Goal: Information Seeking & Learning: Learn about a topic

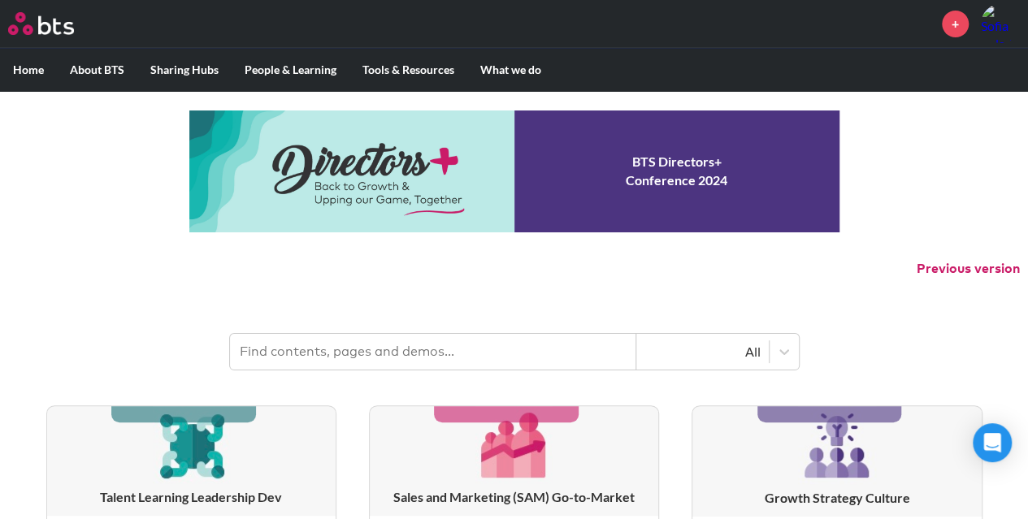
click at [334, 353] on input "text" at bounding box center [433, 352] width 406 height 36
type input "pharma"
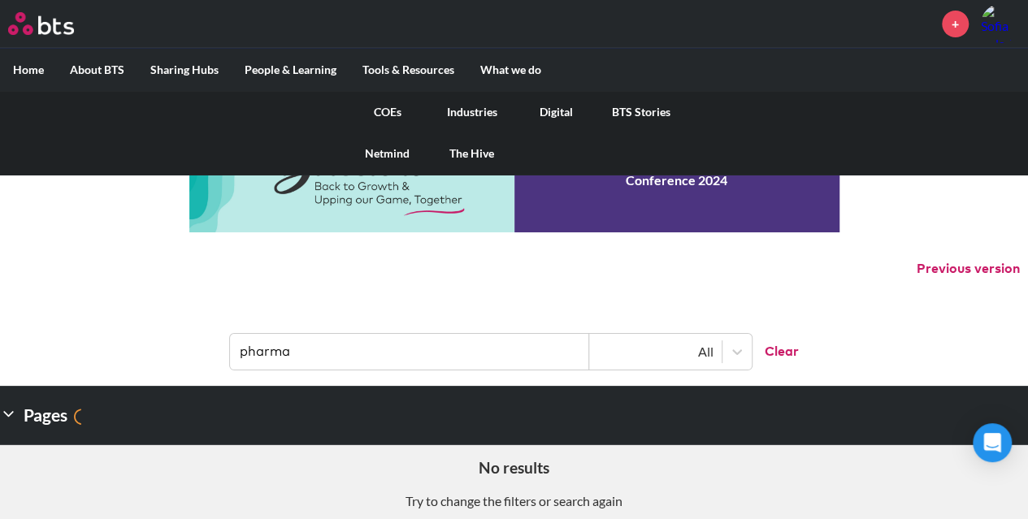
click at [486, 105] on link "Industries" at bounding box center [472, 112] width 84 height 42
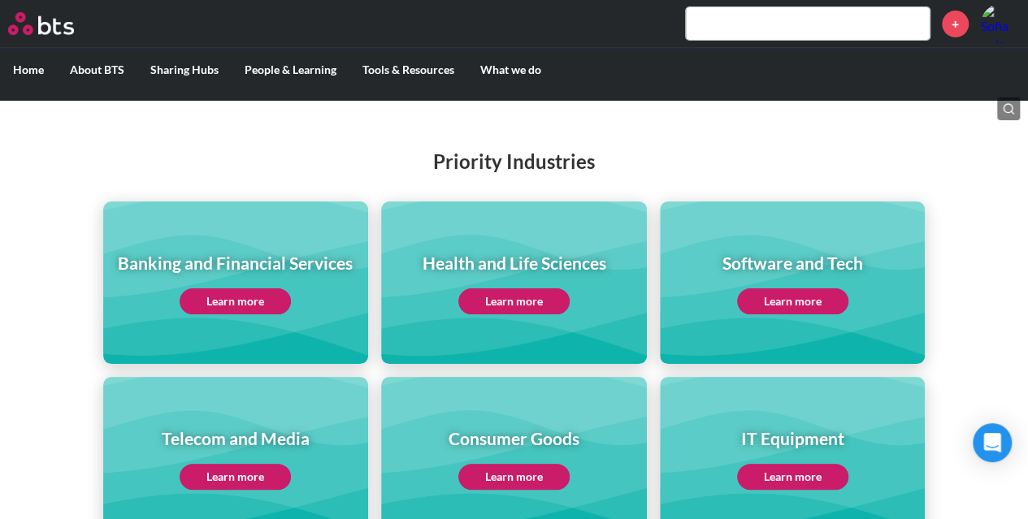
scroll to position [164, 0]
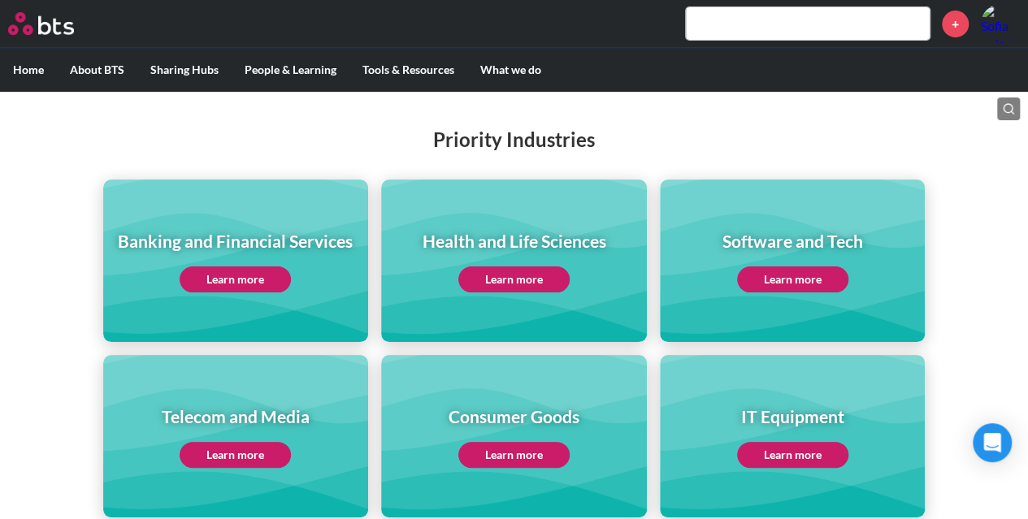
click at [517, 276] on link "Learn more" at bounding box center [513, 279] width 111 height 26
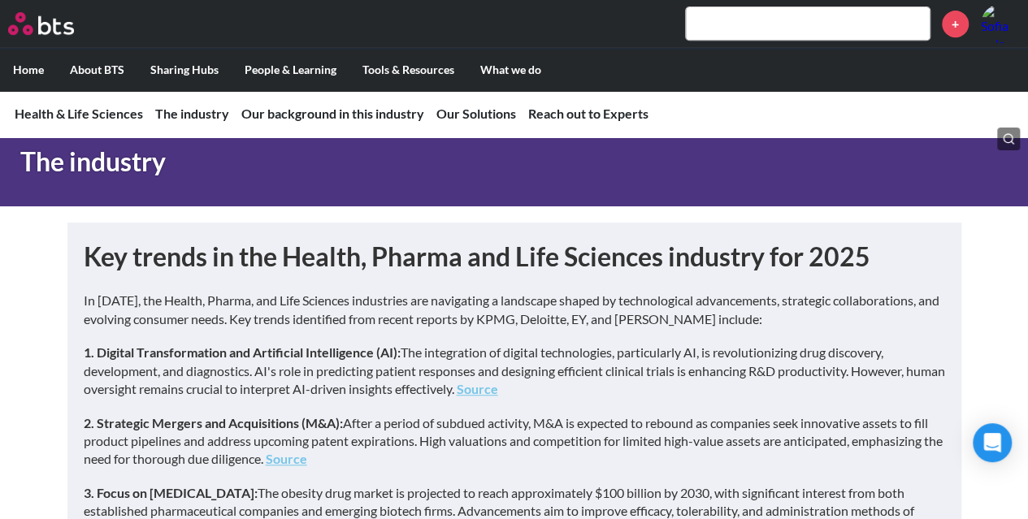
scroll to position [406, 0]
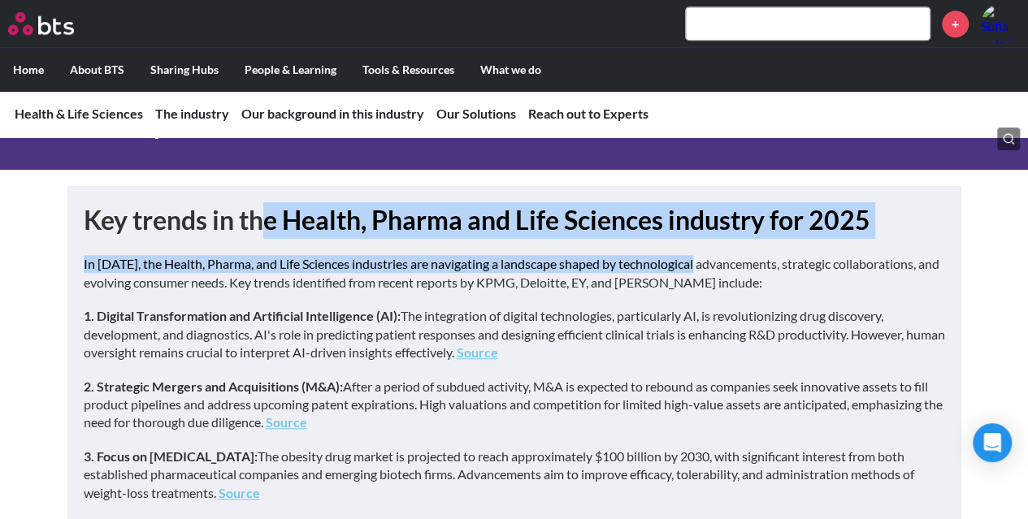
drag, startPoint x: 391, startPoint y: 225, endPoint x: 702, endPoint y: 251, distance: 312.2
click at [822, 232] on h1 "Key trends in the Health, Pharma and Life Sciences industry for 2025" at bounding box center [514, 220] width 861 height 37
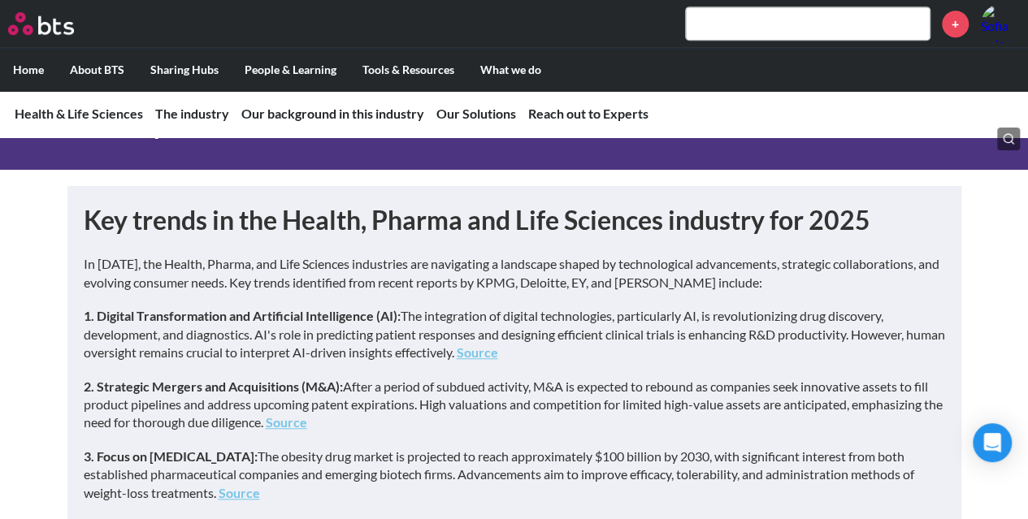
click at [181, 218] on h1 "Key trends in the Health, Pharma and Life Sciences industry for 2025" at bounding box center [514, 220] width 861 height 37
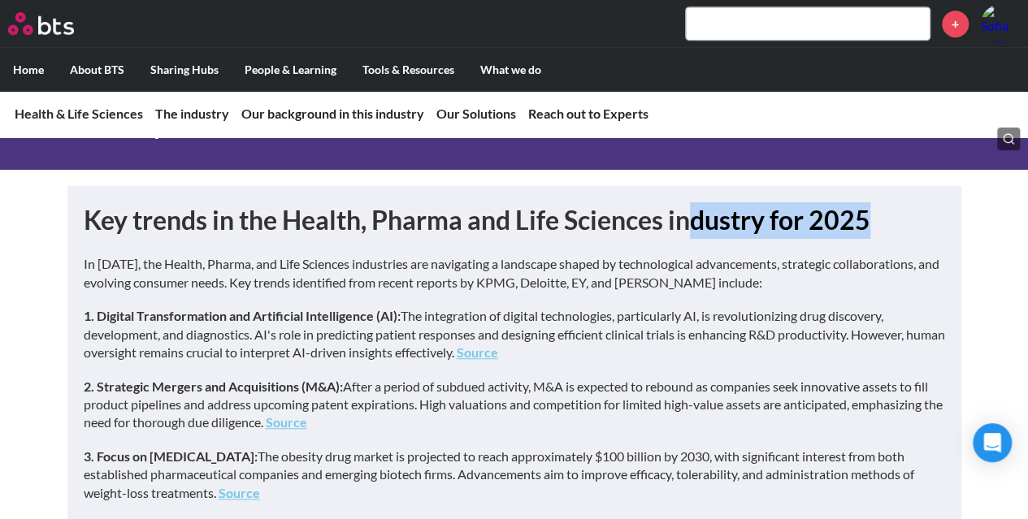
drag, startPoint x: 697, startPoint y: 226, endPoint x: 963, endPoint y: 232, distance: 265.7
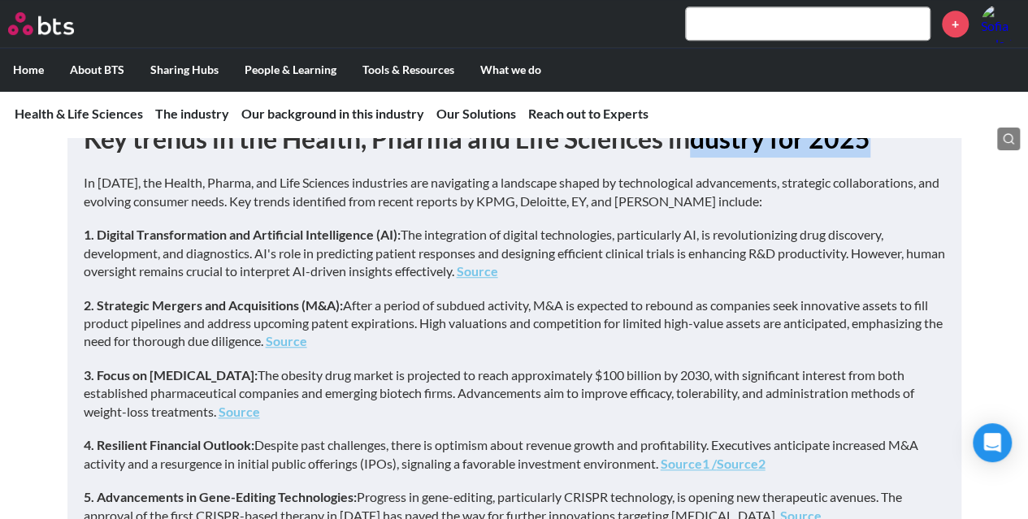
scroll to position [569, 0]
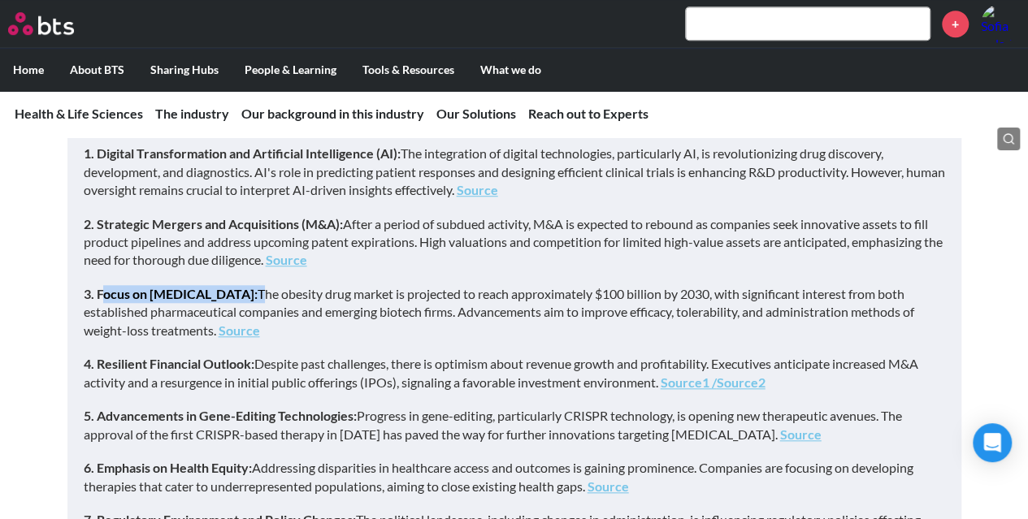
drag, startPoint x: 168, startPoint y: 300, endPoint x: 266, endPoint y: 295, distance: 98.4
click at [266, 295] on p "3. Focus on Weight-Loss Drugs: The obesity drug market is projected to reach ap…" at bounding box center [514, 312] width 861 height 54
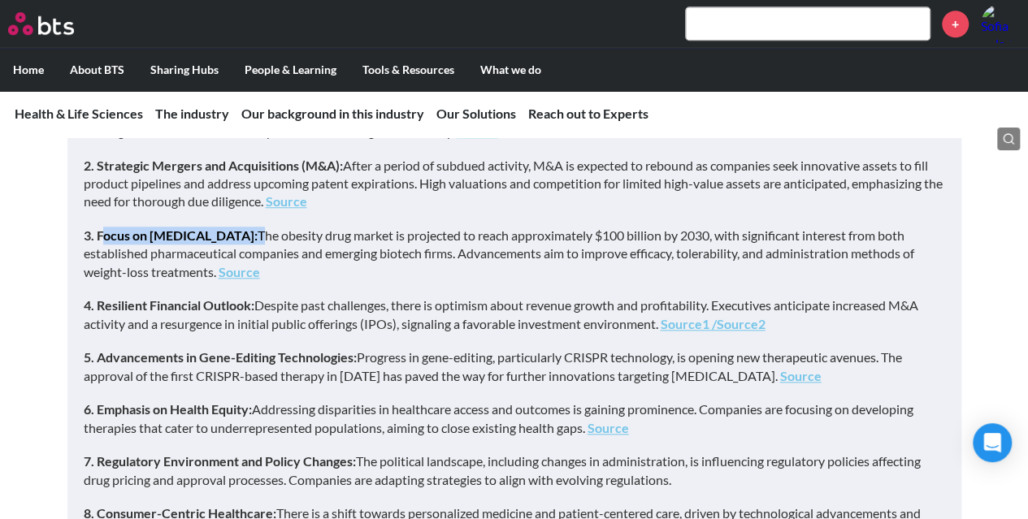
scroll to position [731, 0]
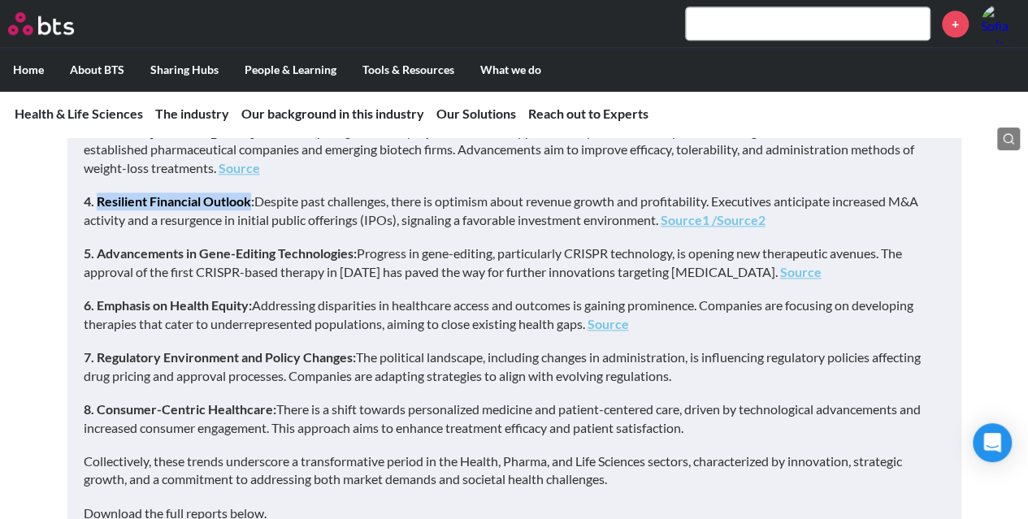
drag, startPoint x: 97, startPoint y: 201, endPoint x: 251, endPoint y: 204, distance: 153.5
click at [251, 204] on strong "4. Resilient Financial Outlook:" at bounding box center [169, 200] width 171 height 15
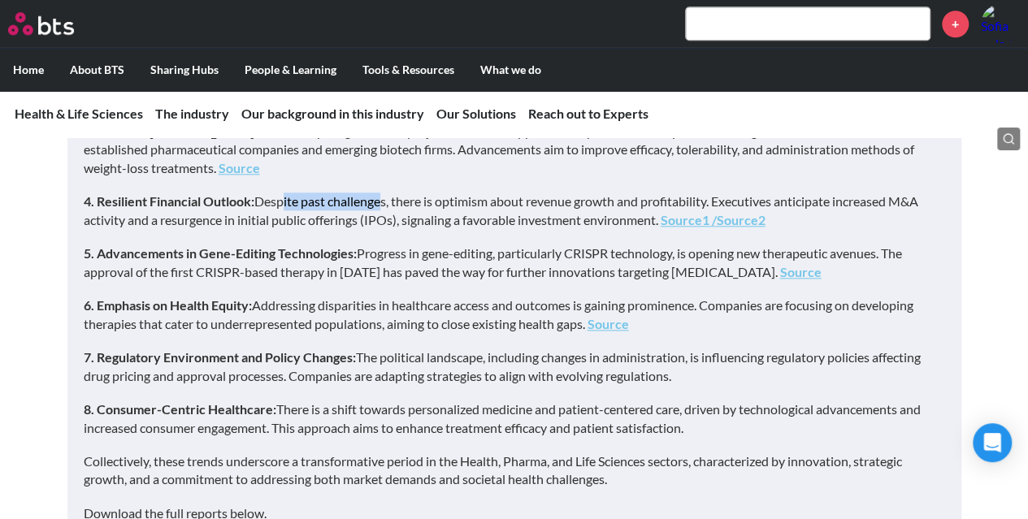
drag, startPoint x: 284, startPoint y: 194, endPoint x: 380, endPoint y: 197, distance: 96.7
click at [380, 197] on p "4. Resilient Financial Outlook: Despite past challenges, there is optimism abou…" at bounding box center [514, 211] width 861 height 37
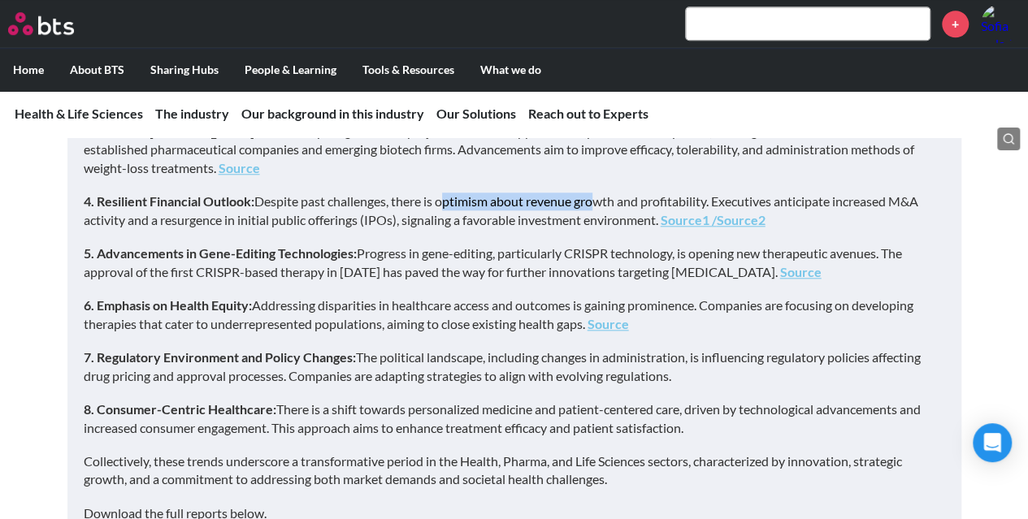
drag, startPoint x: 441, startPoint y: 206, endPoint x: 595, endPoint y: 202, distance: 153.6
click at [595, 202] on p "4. Resilient Financial Outlook: Despite past challenges, there is optimism abou…" at bounding box center [514, 211] width 861 height 37
drag, startPoint x: 624, startPoint y: 199, endPoint x: 535, endPoint y: 199, distance: 89.4
click at [535, 199] on p "4. Resilient Financial Outlook: Despite past challenges, there is optimism abou…" at bounding box center [514, 211] width 861 height 37
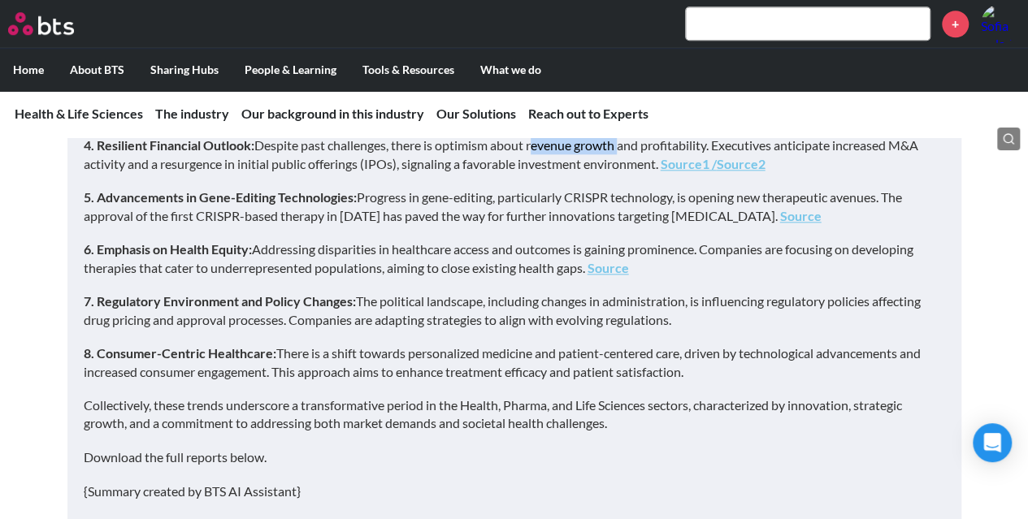
scroll to position [812, 0]
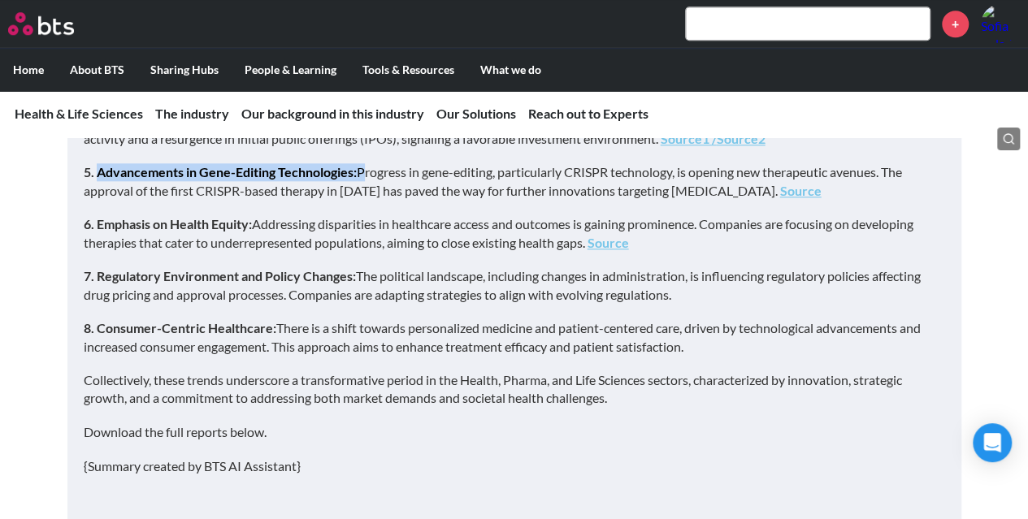
drag, startPoint x: 97, startPoint y: 172, endPoint x: 361, endPoint y: 171, distance: 264.0
click at [361, 171] on p "5. Advancements in Gene-Editing Technologies: Progress in gene-editing, particu…" at bounding box center [514, 181] width 861 height 37
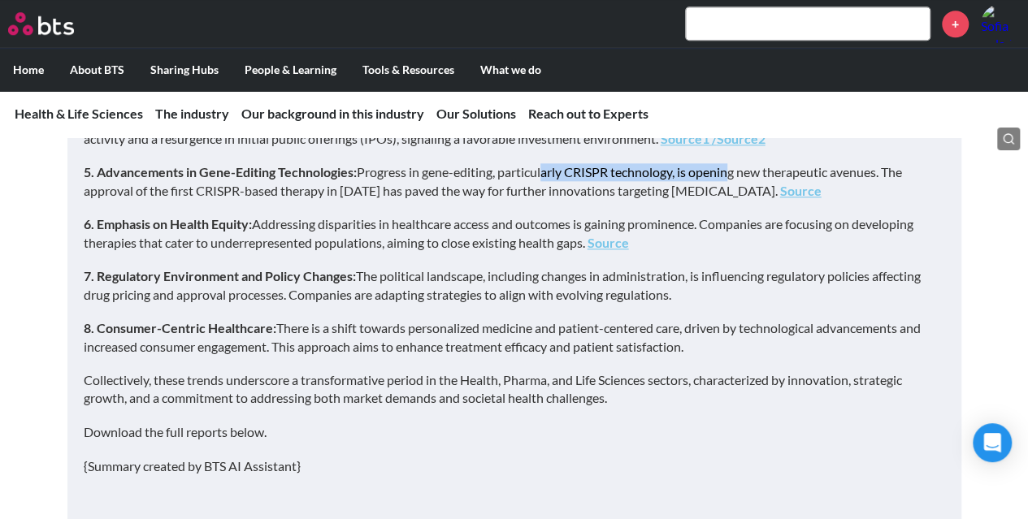
drag, startPoint x: 551, startPoint y: 171, endPoint x: 729, endPoint y: 173, distance: 178.7
click at [729, 173] on p "5. Advancements in Gene-Editing Technologies: Progress in gene-editing, particu…" at bounding box center [514, 181] width 861 height 37
click at [730, 170] on p "5. Advancements in Gene-Editing Technologies: Progress in gene-editing, particu…" at bounding box center [514, 181] width 861 height 37
click at [712, 170] on p "5. Advancements in Gene-Editing Technologies: Progress in gene-editing, particu…" at bounding box center [514, 181] width 861 height 37
drag, startPoint x: 703, startPoint y: 172, endPoint x: 879, endPoint y: 175, distance: 175.5
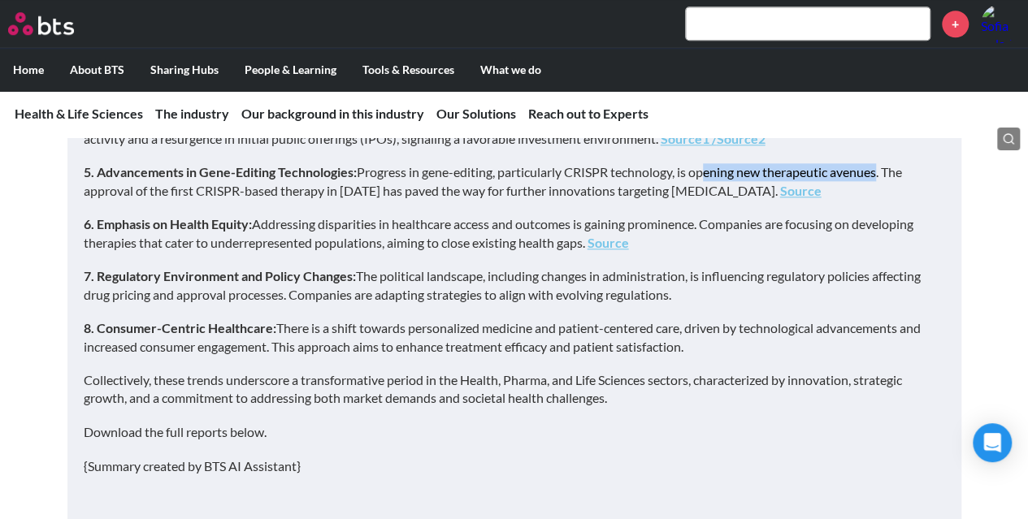
click at [879, 175] on p "5. Advancements in Gene-Editing Technologies: Progress in gene-editing, particu…" at bounding box center [514, 181] width 861 height 37
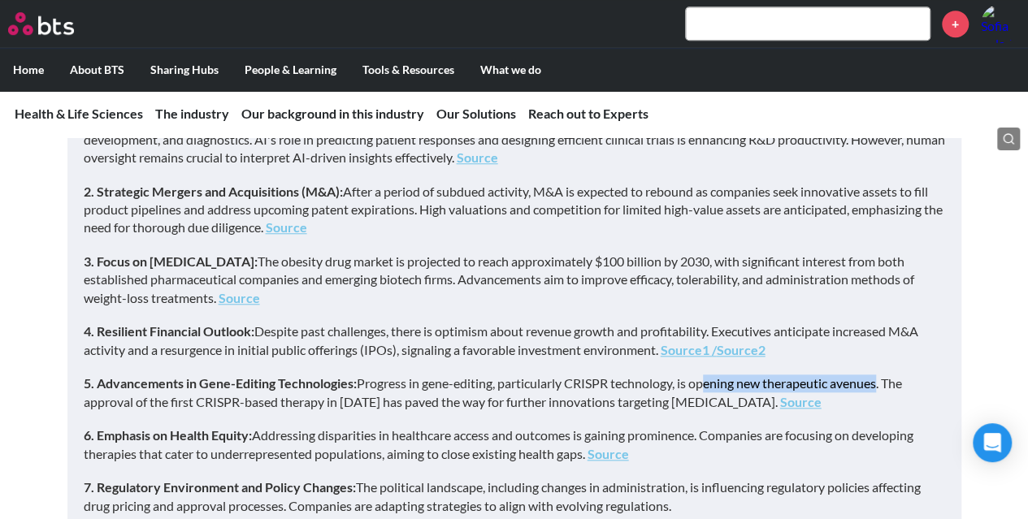
scroll to position [406, 0]
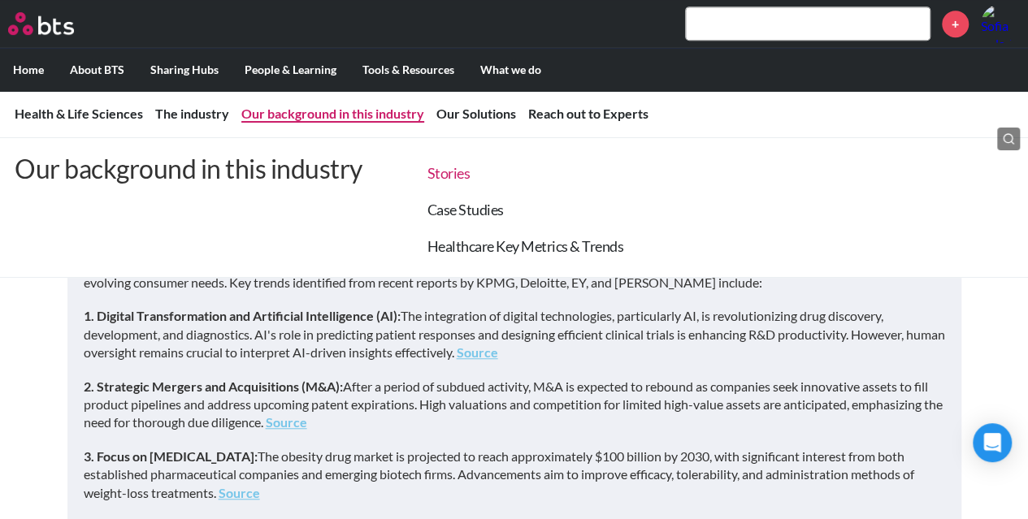
click at [448, 171] on link "Stories" at bounding box center [448, 173] width 43 height 18
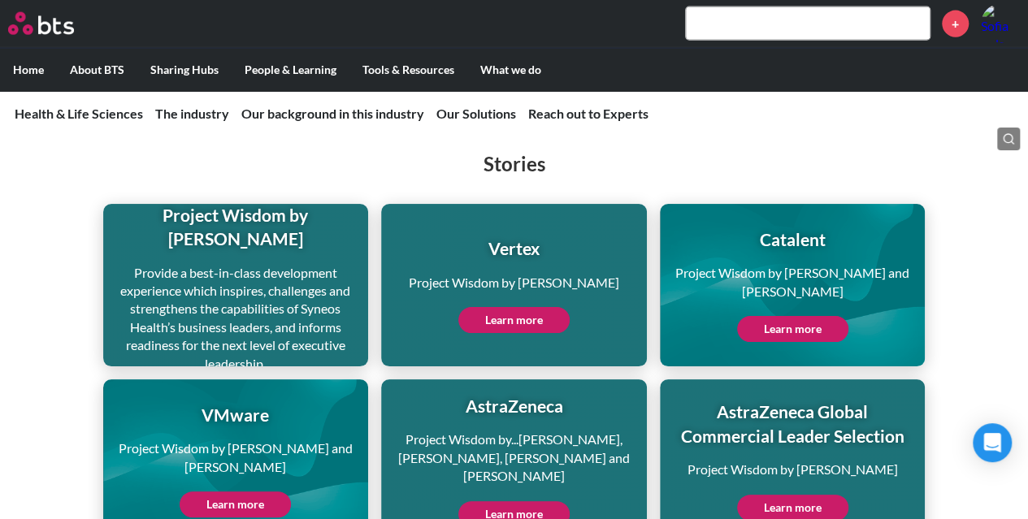
scroll to position [5019, 0]
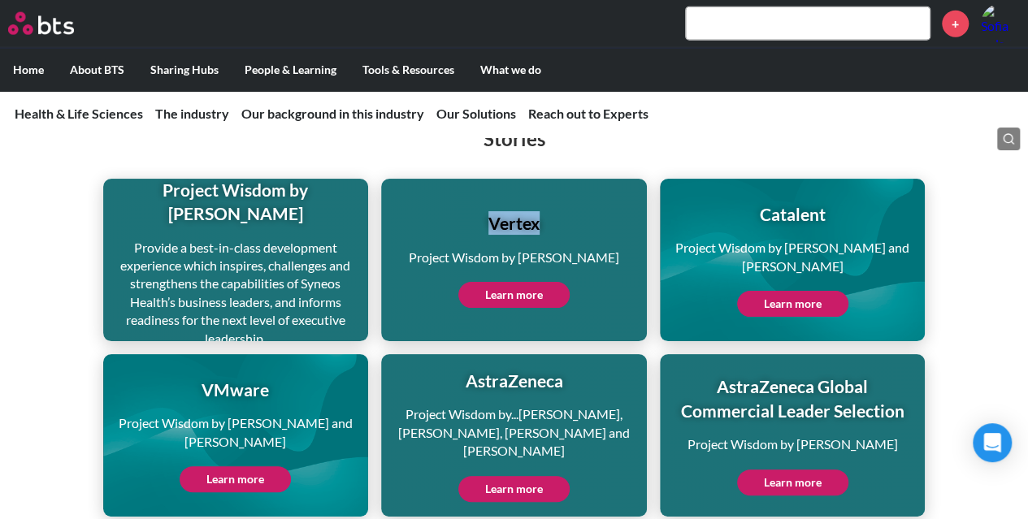
drag, startPoint x: 486, startPoint y: 169, endPoint x: 548, endPoint y: 171, distance: 61.8
click at [548, 211] on h1 "Vertex" at bounding box center [514, 223] width 210 height 24
drag, startPoint x: 713, startPoint y: 332, endPoint x: 817, endPoint y: 344, distance: 104.7
click at [817, 374] on h1 "AstraZeneca Global Commercial Leader Selection" at bounding box center [792, 398] width 243 height 48
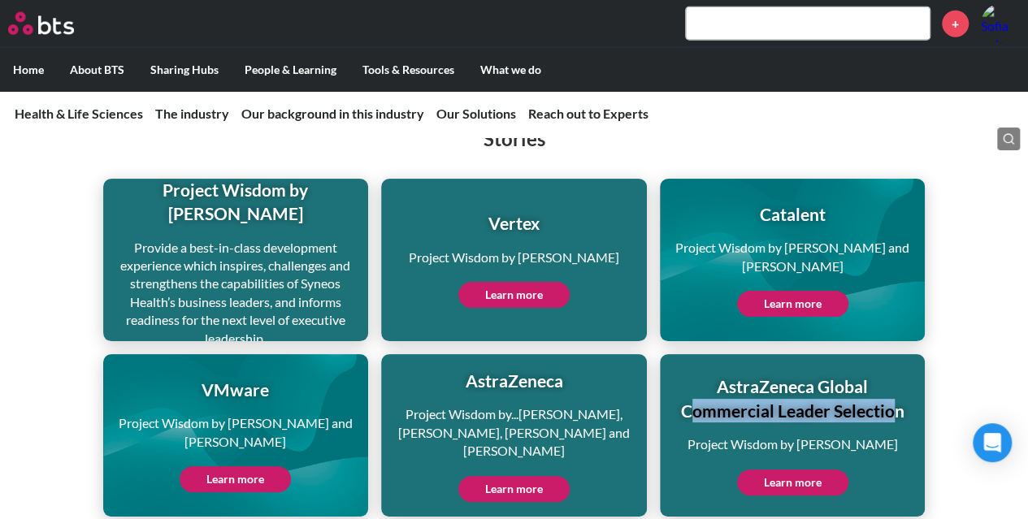
drag, startPoint x: 687, startPoint y: 357, endPoint x: 895, endPoint y: 357, distance: 208.0
click at [895, 374] on h1 "AstraZeneca Global Commercial Leader Selection" at bounding box center [792, 398] width 243 height 48
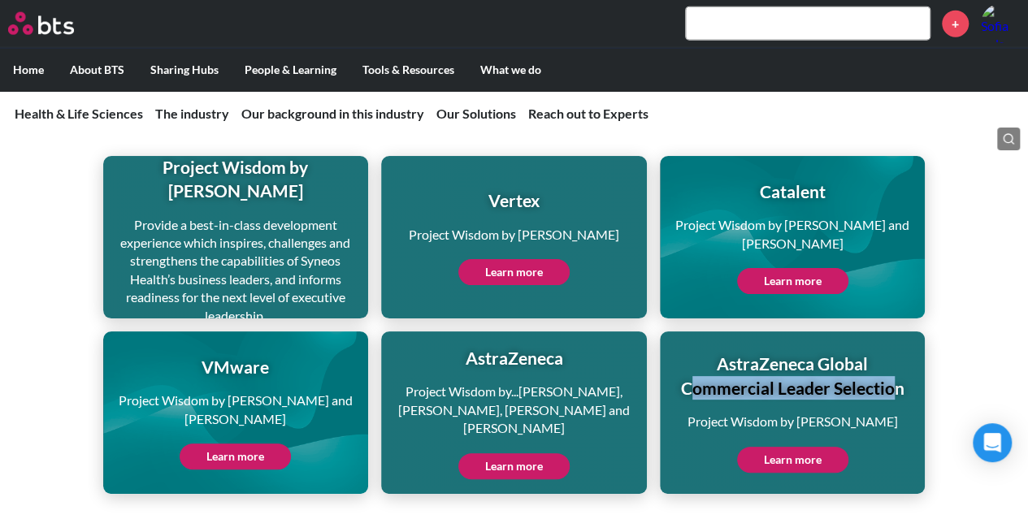
scroll to position [5100, 0]
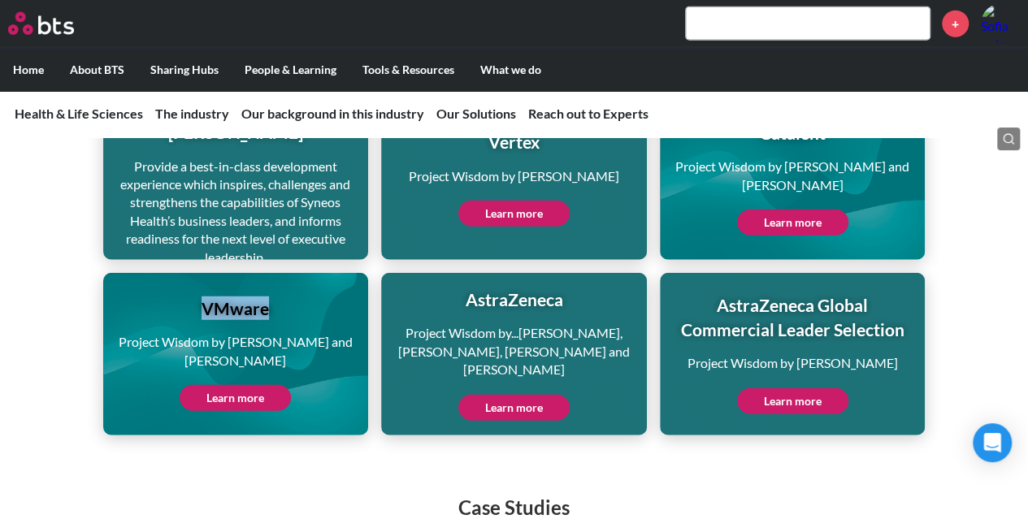
drag, startPoint x: 201, startPoint y: 254, endPoint x: 281, endPoint y: 255, distance: 79.6
click at [281, 296] on h1 "VMware" at bounding box center [236, 308] width 243 height 24
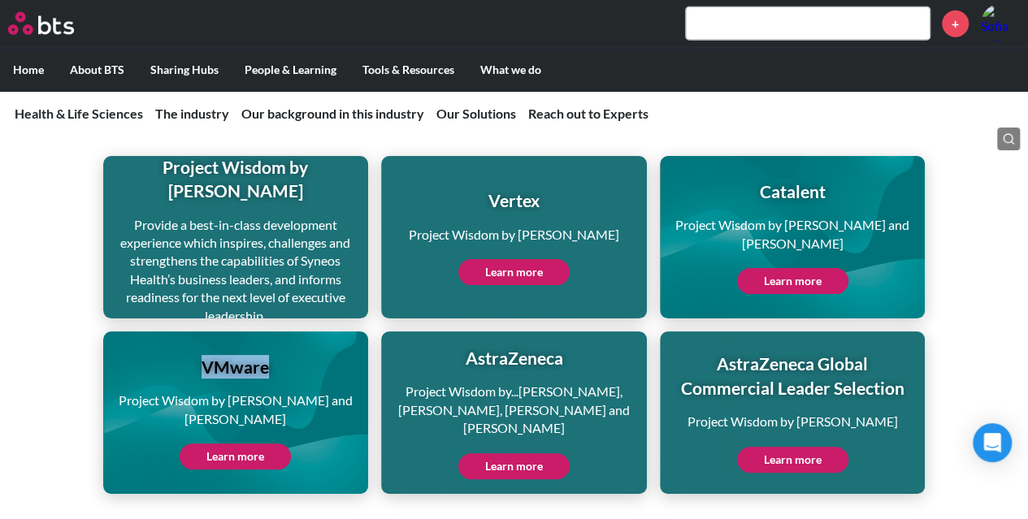
scroll to position [4937, 0]
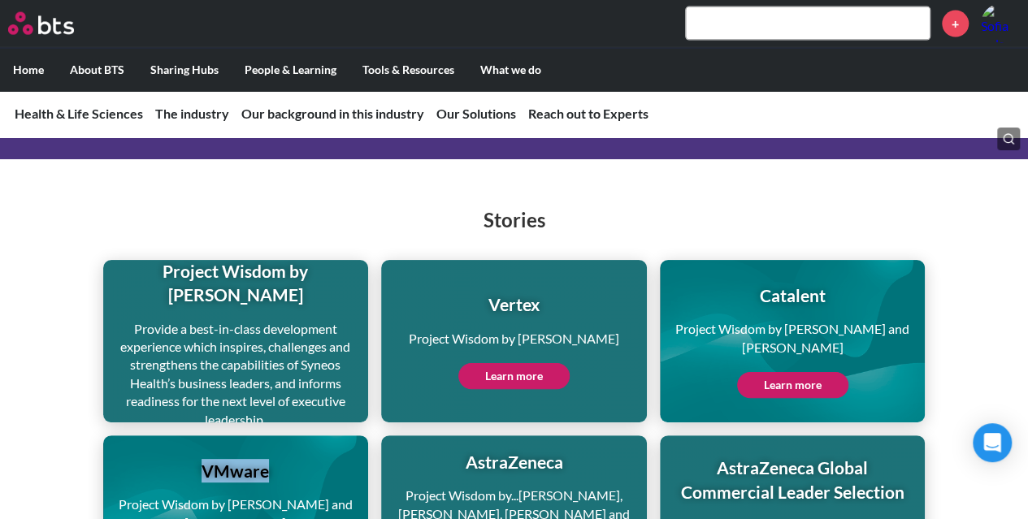
click at [520, 363] on link "Learn more" at bounding box center [513, 376] width 111 height 26
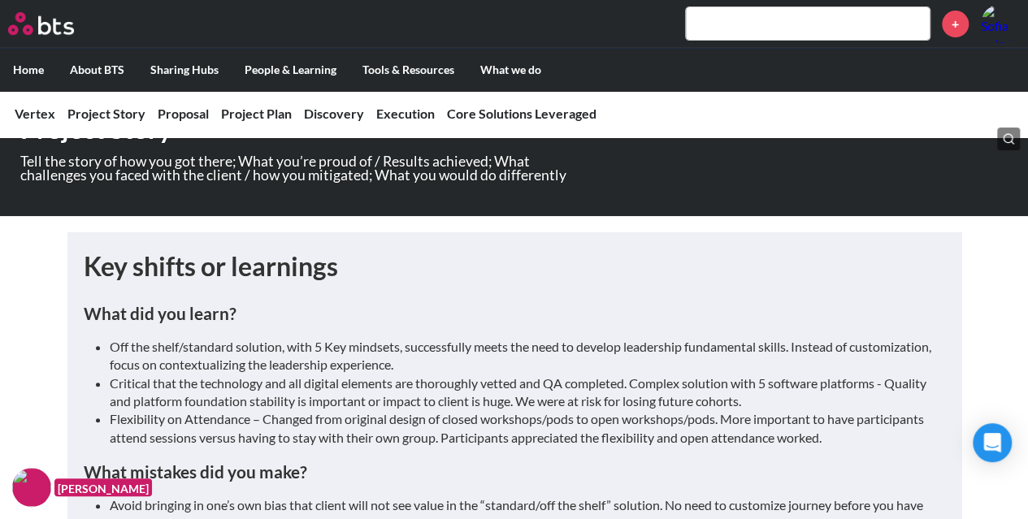
scroll to position [244, 0]
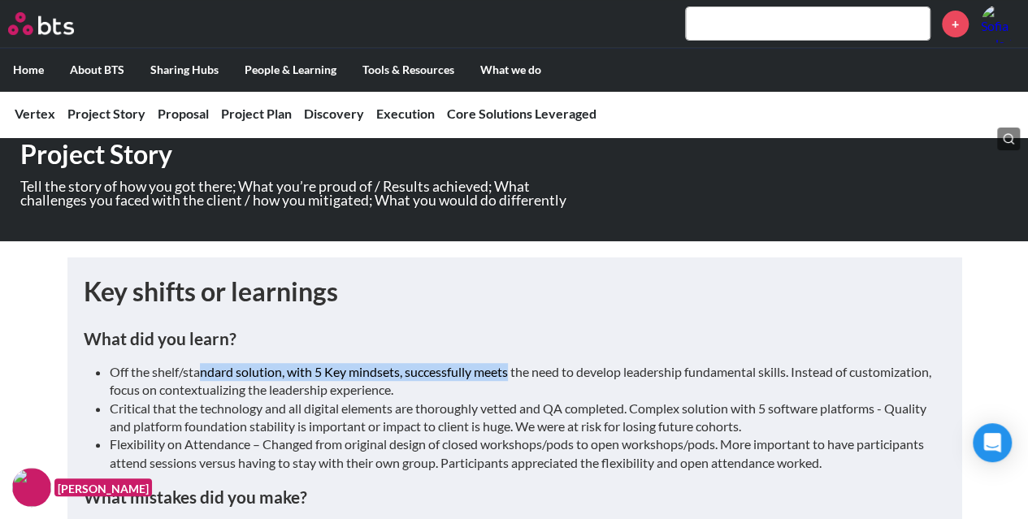
drag, startPoint x: 306, startPoint y: 369, endPoint x: 513, endPoint y: 368, distance: 207.1
click at [513, 368] on li "Off the shelf/standard solution, with 5 Key mindsets, successfully meets the ne…" at bounding box center [521, 381] width 822 height 37
